Goal: Go to known website: Access a specific website the user already knows

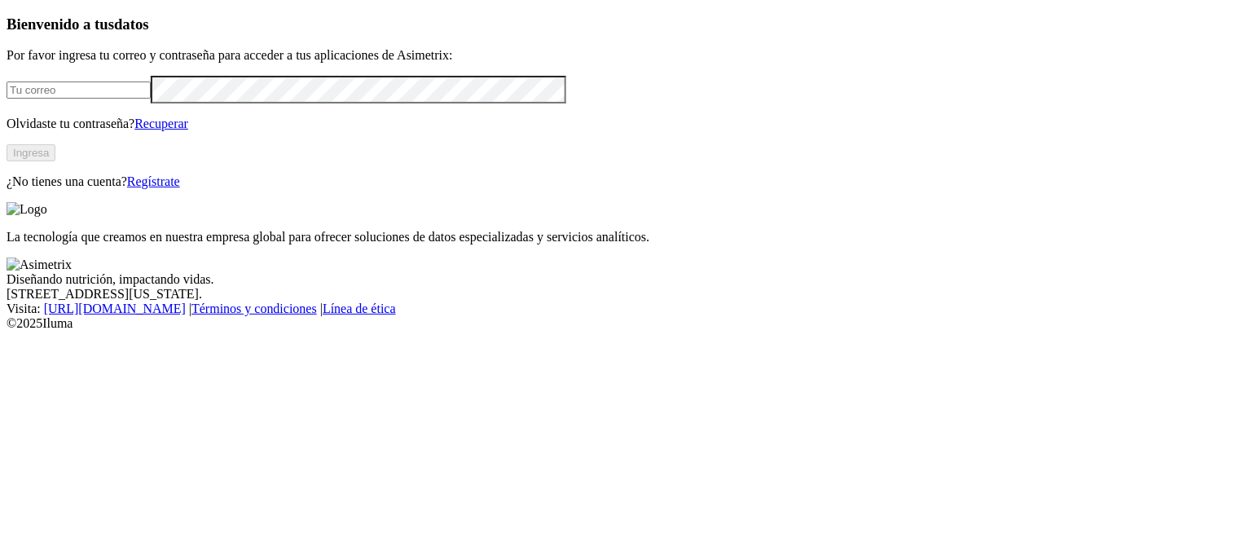
type input "[PERSON_NAME][EMAIL_ADDRESS][PERSON_NAME][DOMAIN_NAME]"
click at [55, 161] on button "Ingresa" at bounding box center [31, 152] width 49 height 17
